Goal: Task Accomplishment & Management: Manage account settings

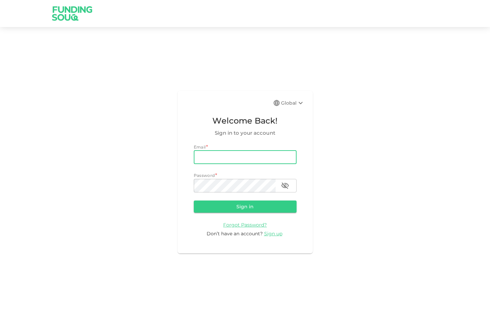
click at [274, 160] on input "email" at bounding box center [245, 158] width 103 height 14
type input "[PERSON_NAME][EMAIL_ADDRESS][DOMAIN_NAME]"
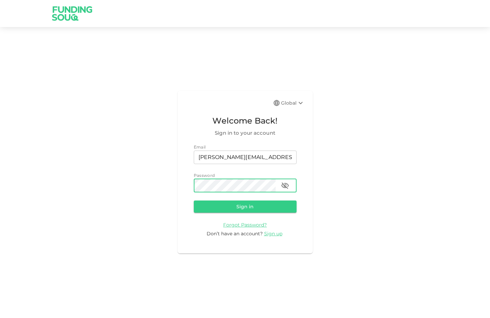
click at [362, 166] on div "Global Welcome Back! Sign in to your account Email email [PERSON_NAME][EMAIL_AD…" at bounding box center [245, 172] width 490 height 274
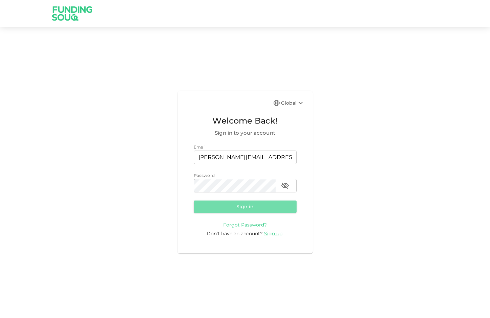
drag, startPoint x: 268, startPoint y: 203, endPoint x: 272, endPoint y: 202, distance: 3.4
click at [268, 203] on button "Sign in" at bounding box center [245, 207] width 103 height 12
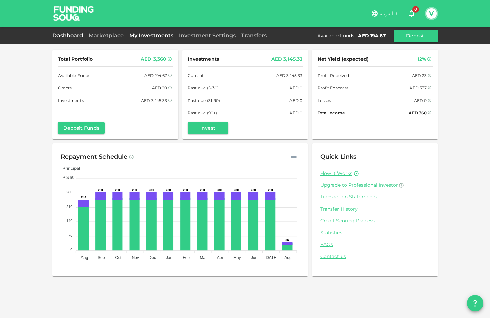
click at [157, 34] on link "My Investments" at bounding box center [151, 35] width 50 height 6
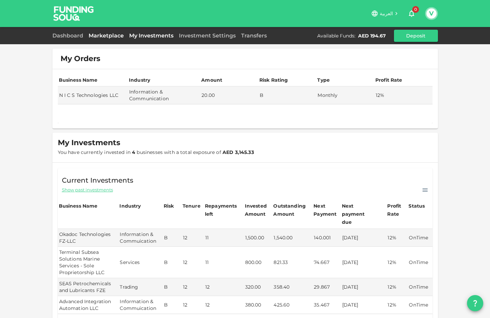
click at [117, 35] on link "Marketplace" at bounding box center [106, 35] width 41 height 6
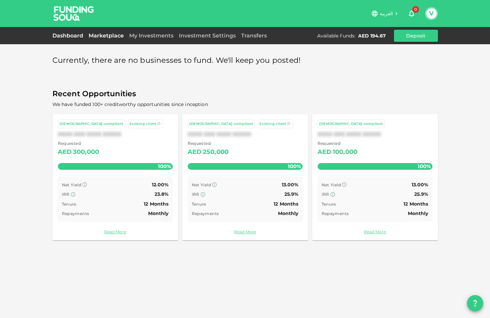
click at [71, 32] on link "Dashboard" at bounding box center [68, 35] width 33 height 6
